Goal: Task Accomplishment & Management: Use online tool/utility

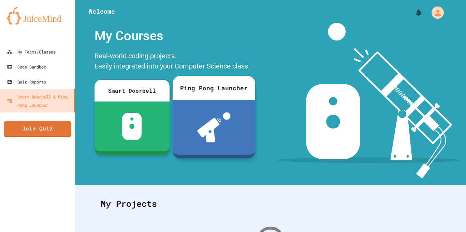
click at [243, 106] on div at bounding box center [214, 127] width 83 height 55
